Goal: Complete application form

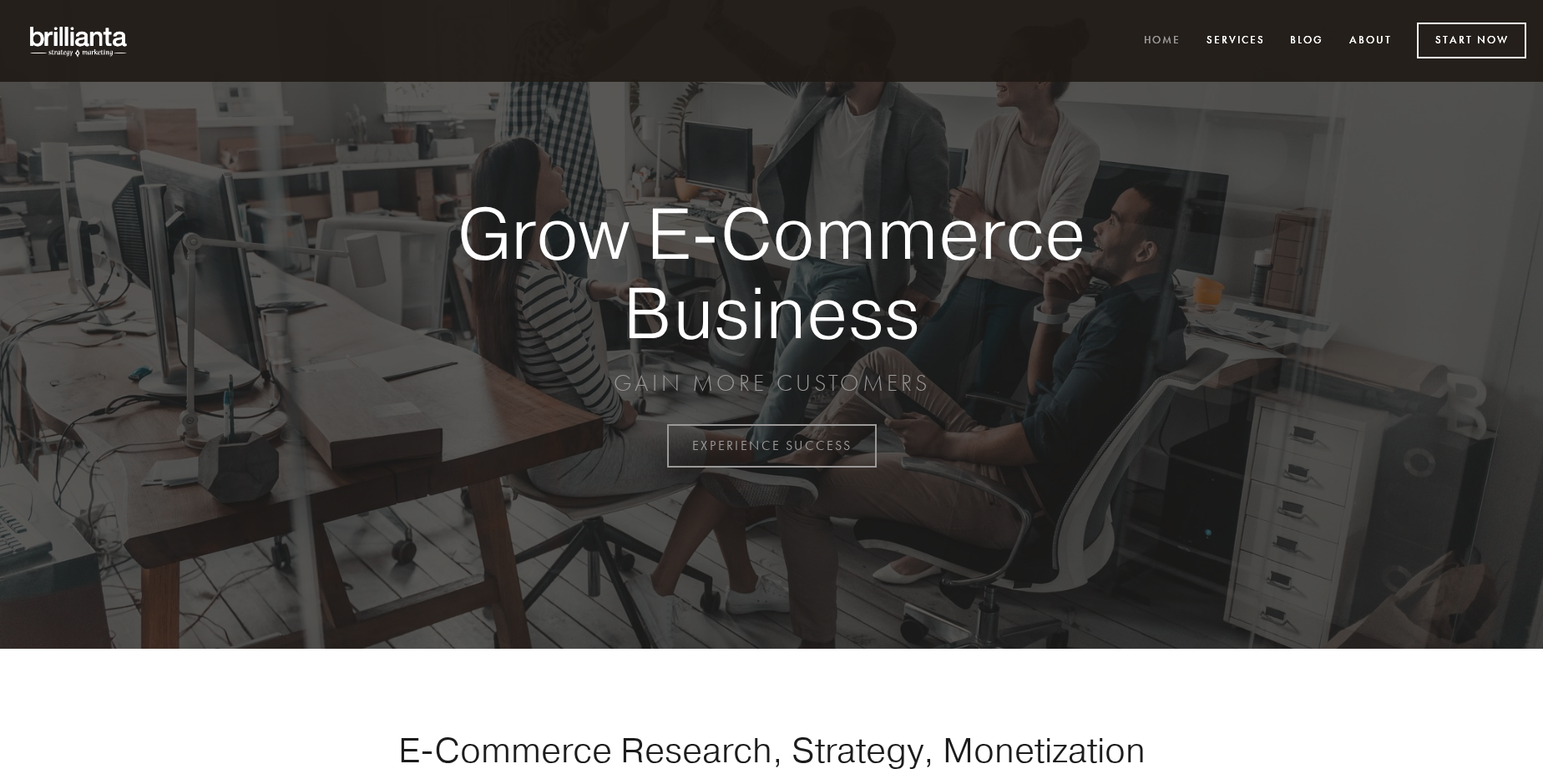
scroll to position [4375, 0]
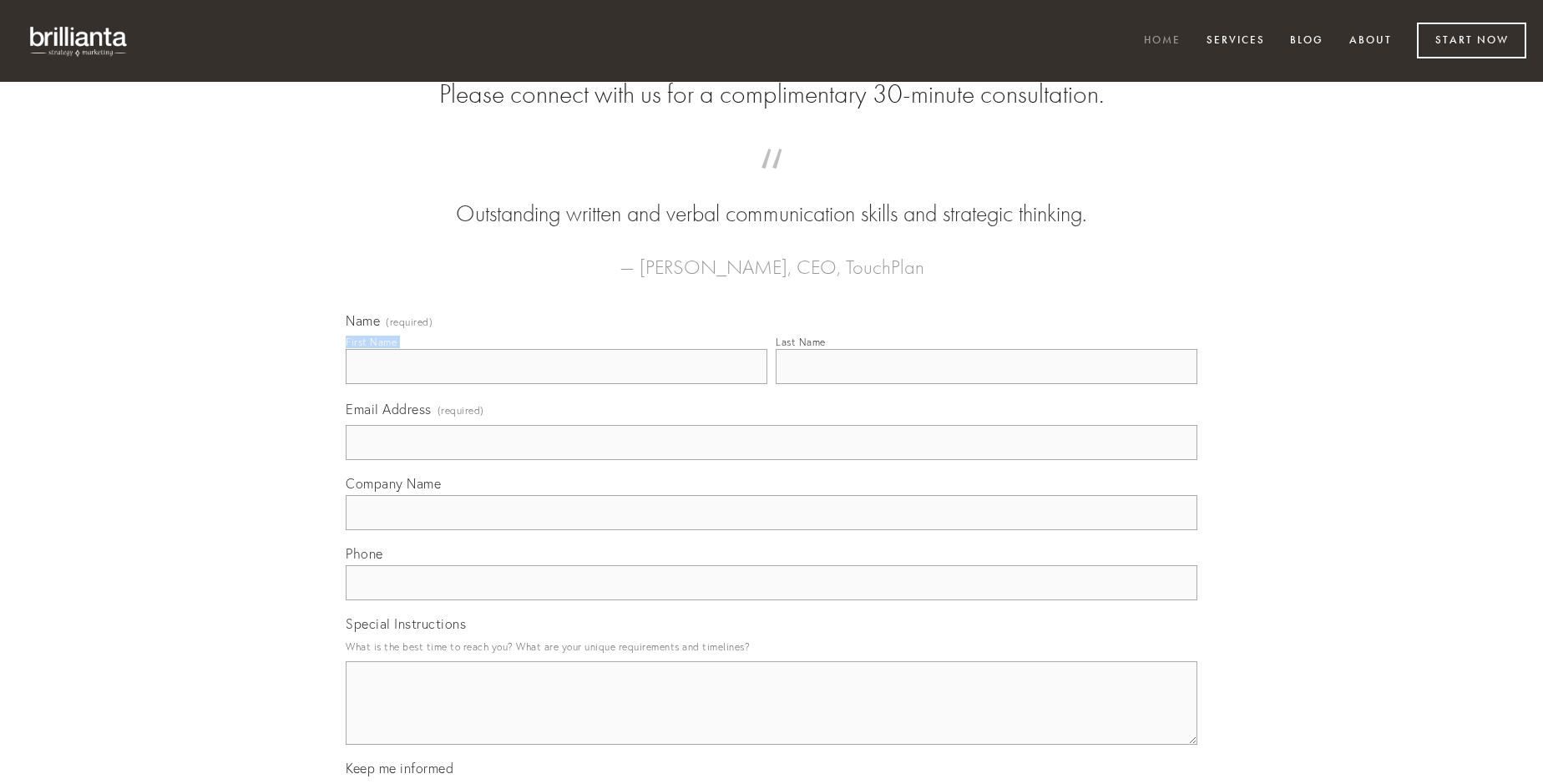
type input "[PERSON_NAME]"
click at [986, 384] on input "Last Name" at bounding box center [986, 366] width 422 height 35
type input "[PERSON_NAME]"
click at [772, 459] on input "Email Address (required)" at bounding box center [772, 441] width 851 height 35
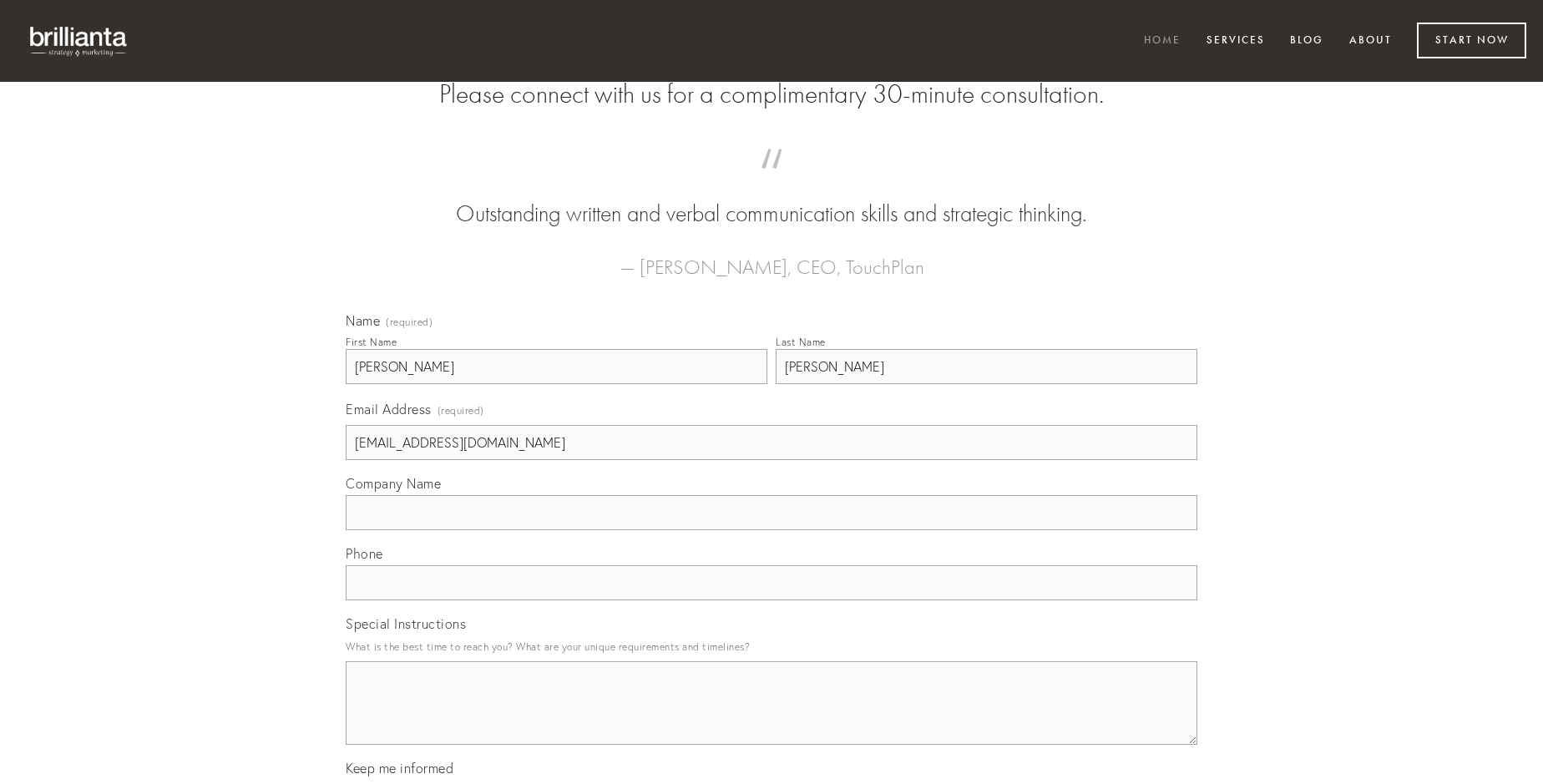
type input "[EMAIL_ADDRESS][DOMAIN_NAME]"
click at [772, 530] on input "Company Name" at bounding box center [772, 512] width 851 height 35
type input "solium"
click at [772, 600] on input "text" at bounding box center [772, 582] width 851 height 35
click at [772, 718] on textarea "Special Instructions" at bounding box center [772, 703] width 851 height 84
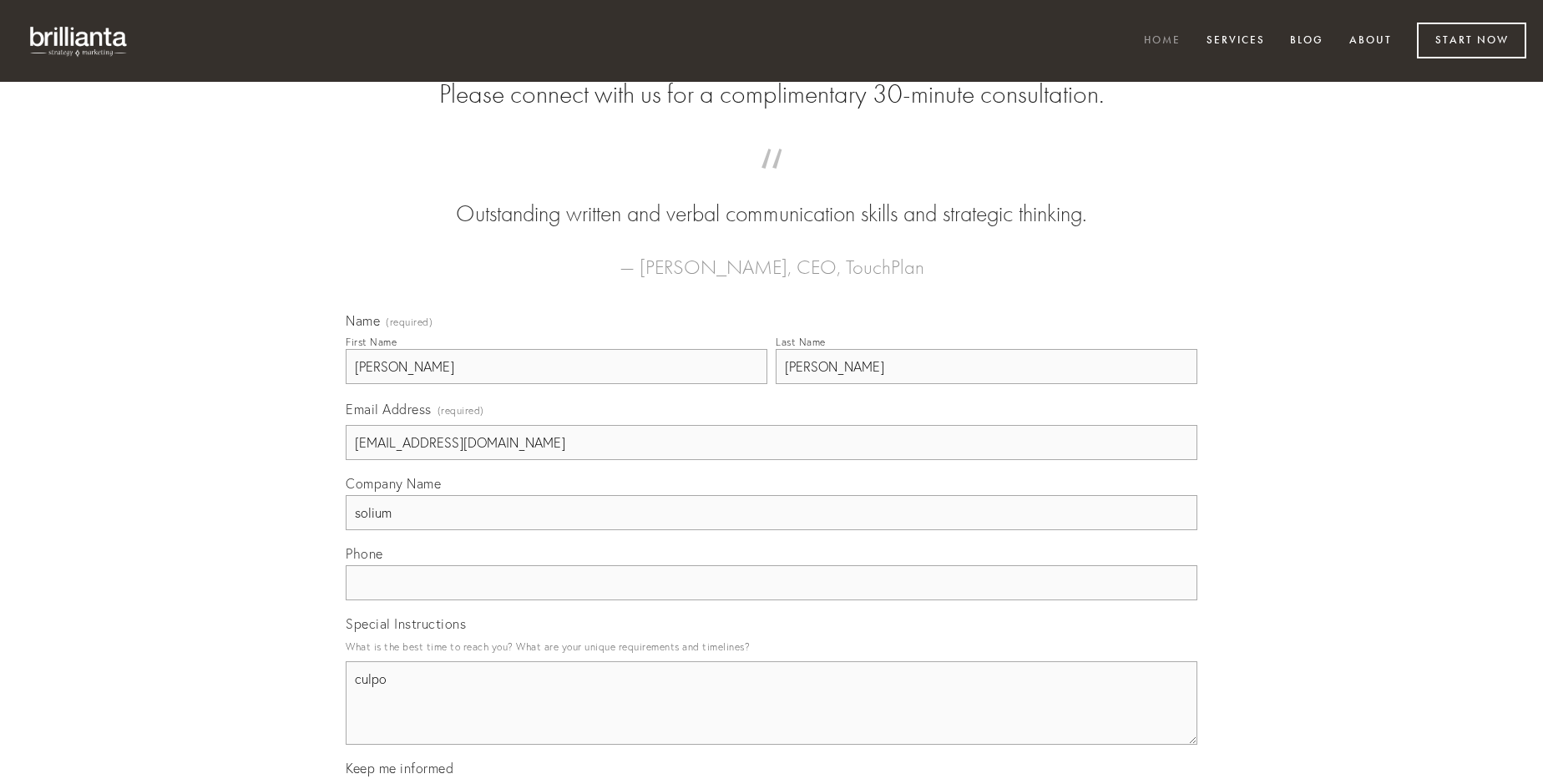
type textarea "culpo"
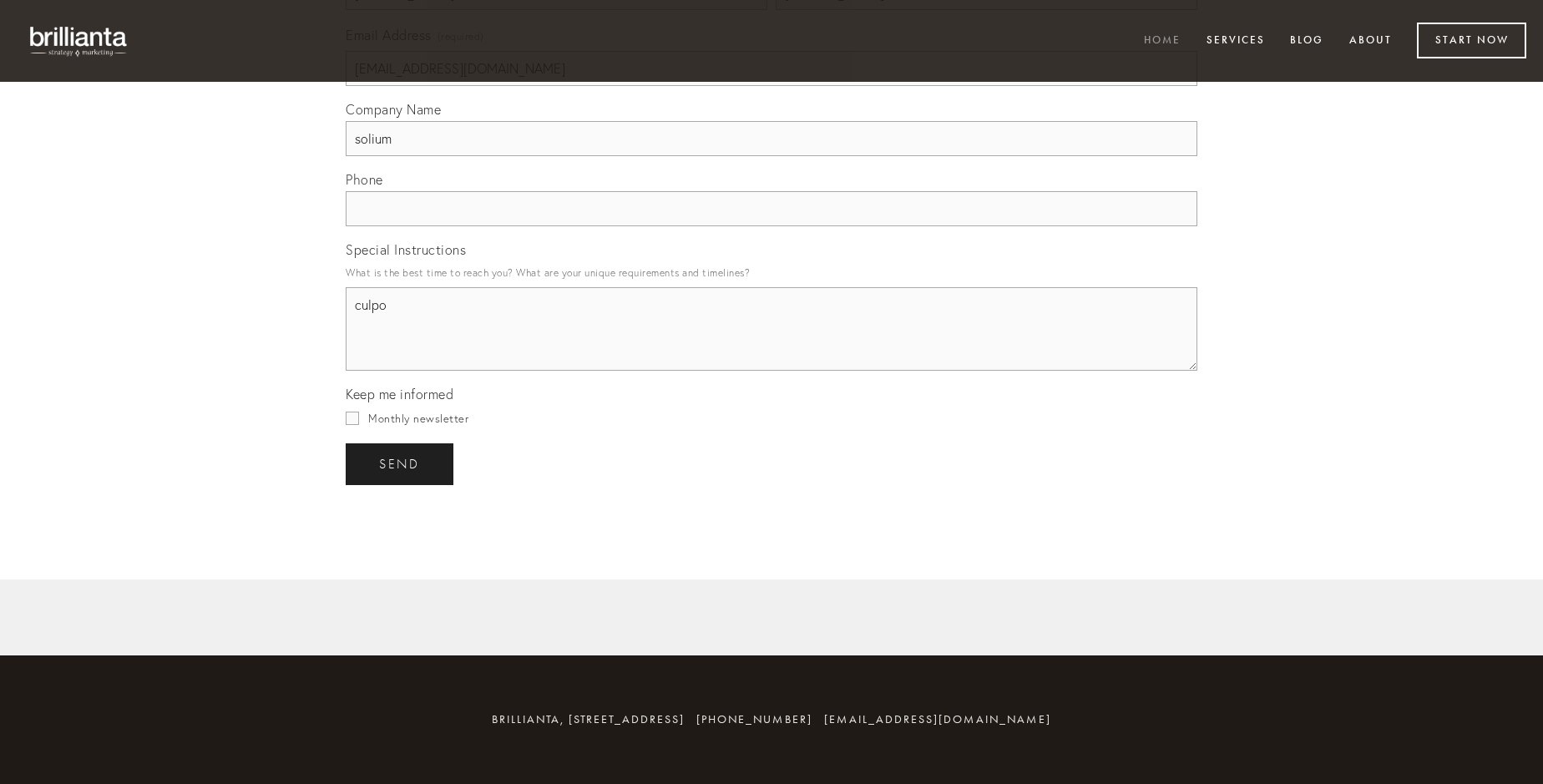
click at [401, 463] on span "send" at bounding box center [399, 463] width 41 height 15
